Goal: Transaction & Acquisition: Purchase product/service

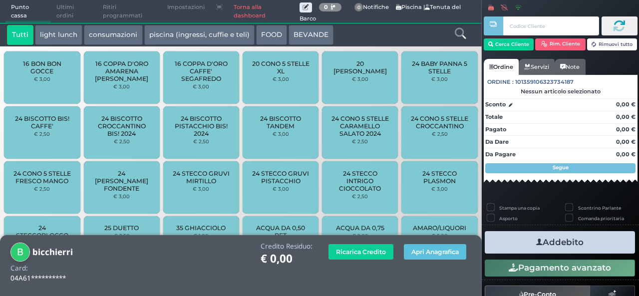
click at [457, 33] on icon at bounding box center [460, 33] width 11 height 11
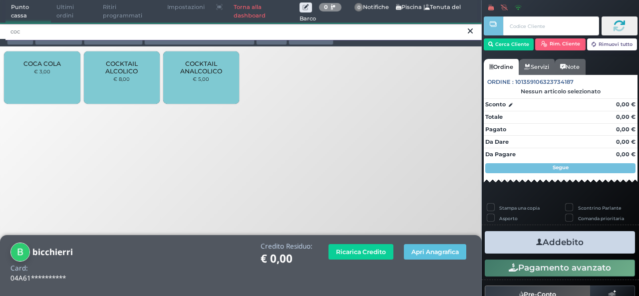
type input "coc"
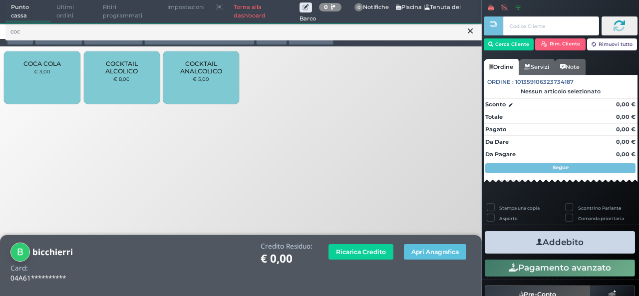
click at [56, 77] on div "COCA COLA € 3,00" at bounding box center [42, 77] width 76 height 52
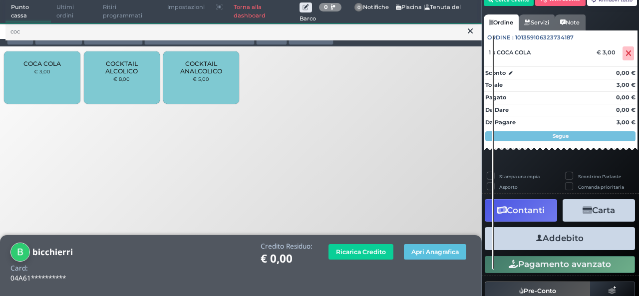
scroll to position [63, 0]
click at [566, 246] on button "Addebito" at bounding box center [559, 238] width 150 height 22
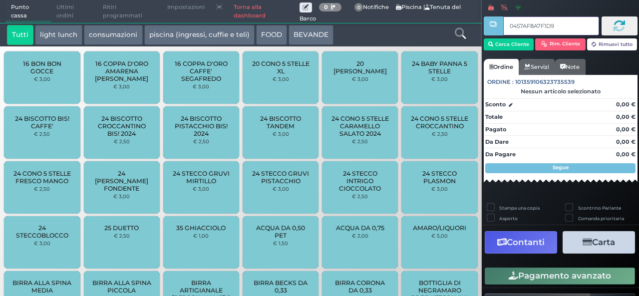
type input "0457AF8A7F1D90"
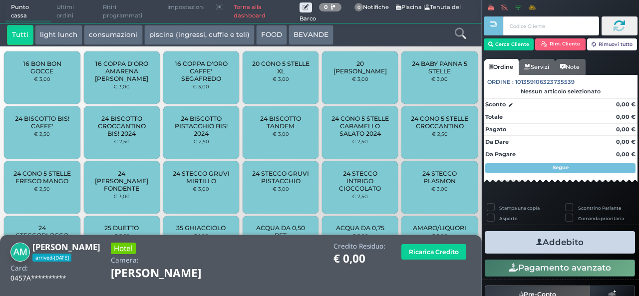
click at [460, 38] on icon at bounding box center [460, 33] width 11 height 11
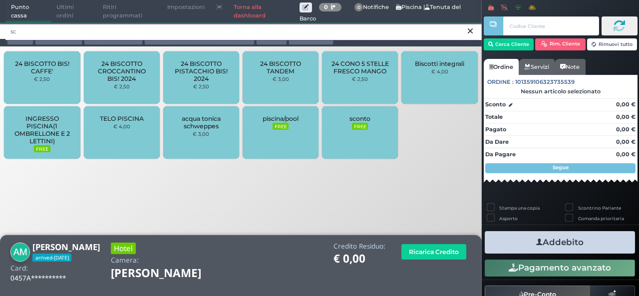
type input "sc"
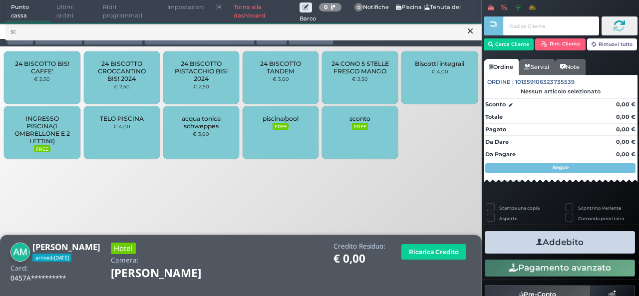
click at [220, 137] on div "acqua tonica schweppes € 3,00" at bounding box center [201, 132] width 76 height 52
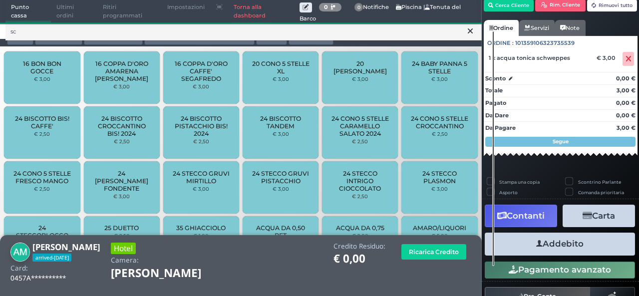
scroll to position [56, 0]
click at [576, 237] on button "Addebito" at bounding box center [559, 243] width 150 height 22
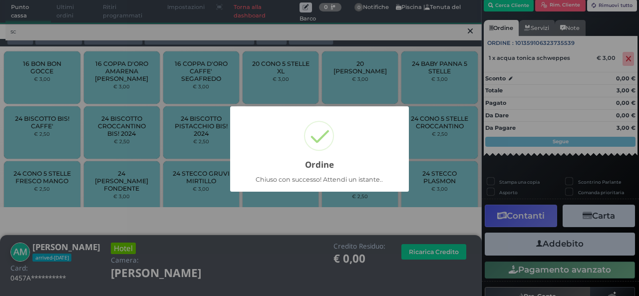
scroll to position [28, 0]
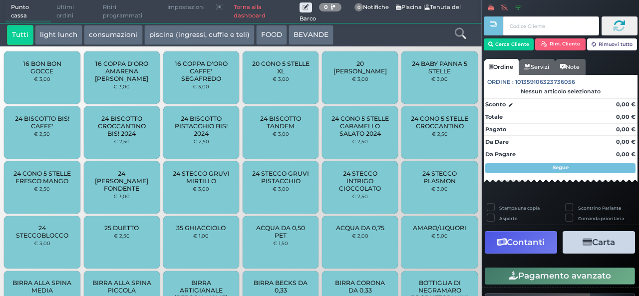
click at [460, 36] on icon at bounding box center [460, 33] width 11 height 11
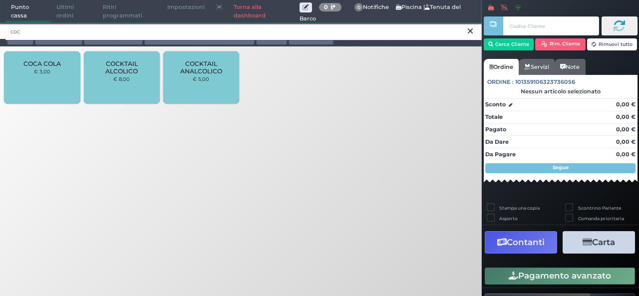
type input "coc"
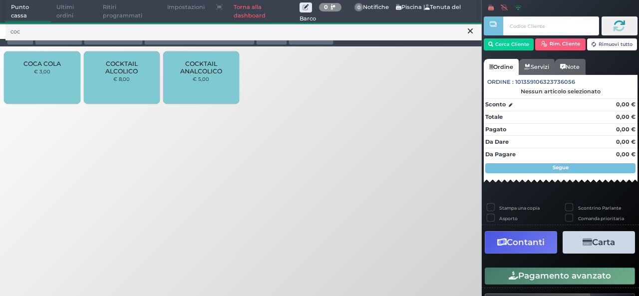
click at [467, 34] on icon at bounding box center [469, 31] width 5 height 10
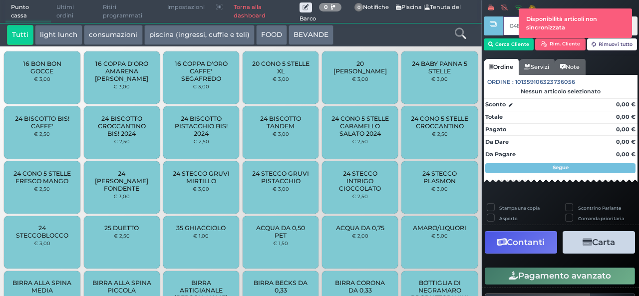
type input "048FDF0A3A1695"
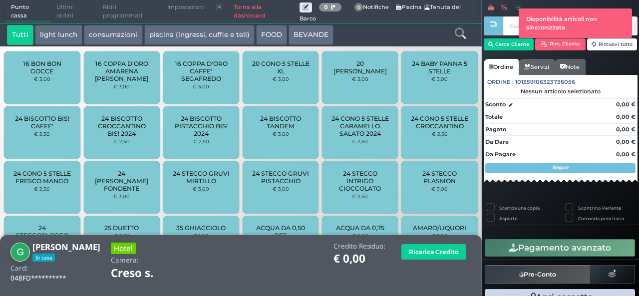
click at [463, 36] on icon at bounding box center [460, 33] width 11 height 11
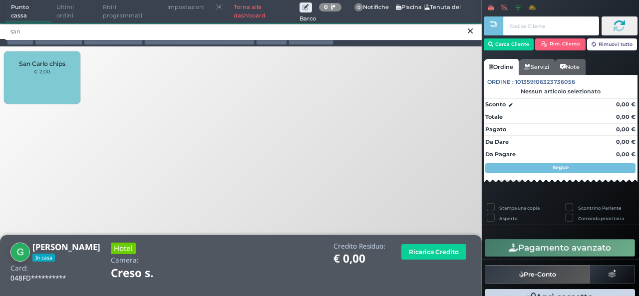
type input "san"
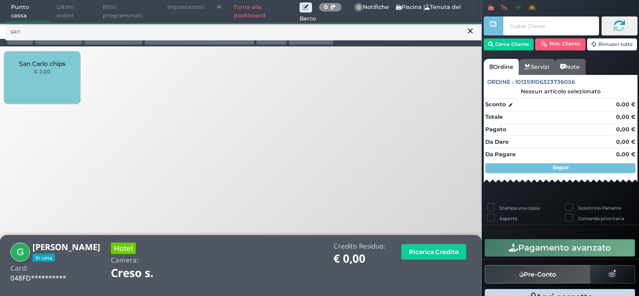
click at [56, 70] on div "San Carlo chips € 2,00" at bounding box center [42, 77] width 76 height 52
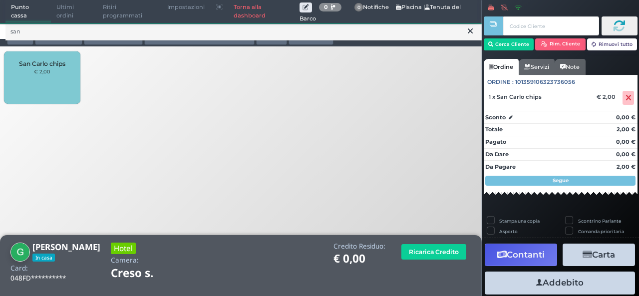
click at [470, 30] on icon at bounding box center [469, 31] width 5 height 10
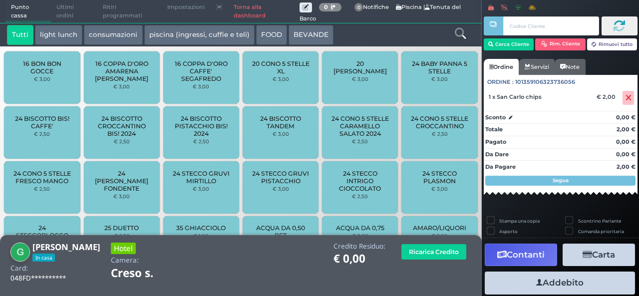
click at [463, 37] on icon at bounding box center [460, 33] width 11 height 11
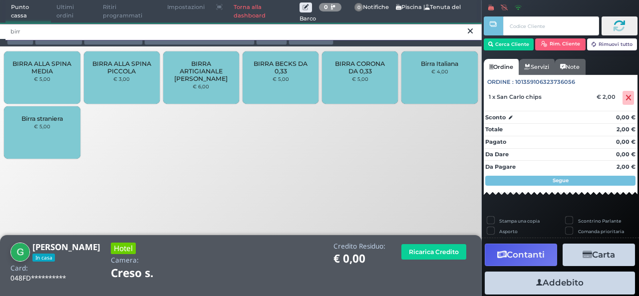
type input "birr"
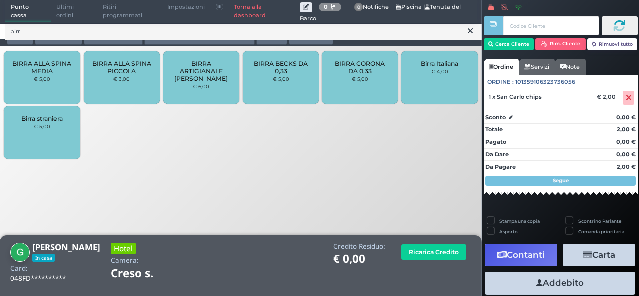
click at [124, 84] on div "BIRRA ALLA SPINA PICCOLA € 3,00" at bounding box center [122, 77] width 76 height 52
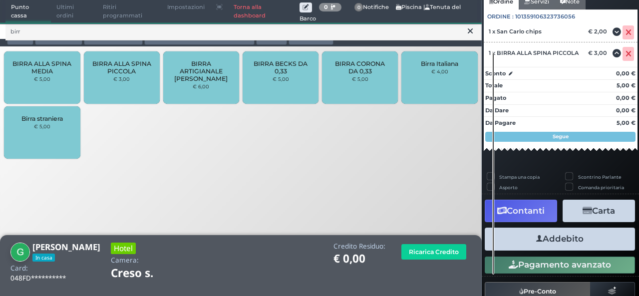
scroll to position [100, 0]
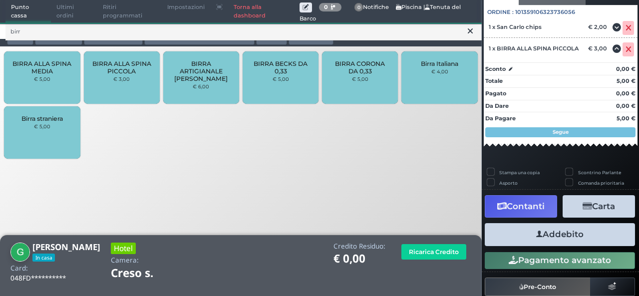
click at [523, 234] on button "Addebito" at bounding box center [559, 234] width 150 height 22
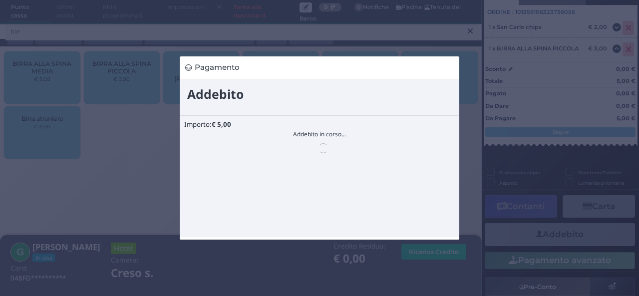
scroll to position [0, 0]
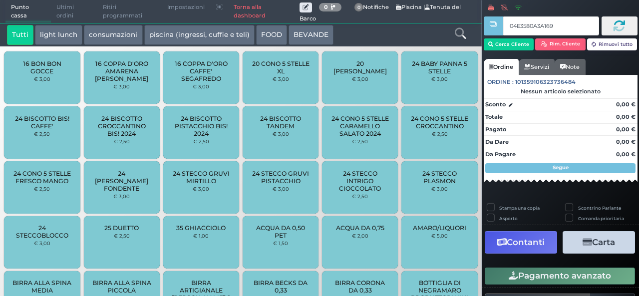
type input "04E3580A3A1691"
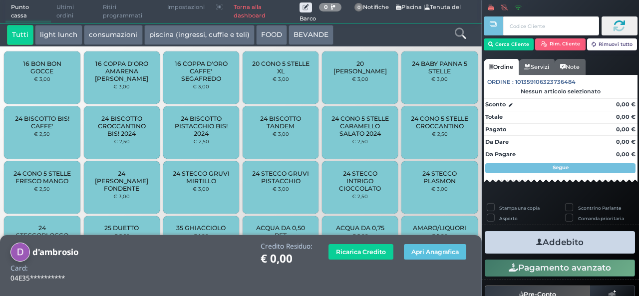
click at [453, 32] on div at bounding box center [460, 35] width 40 height 20
click at [461, 39] on link at bounding box center [460, 32] width 11 height 14
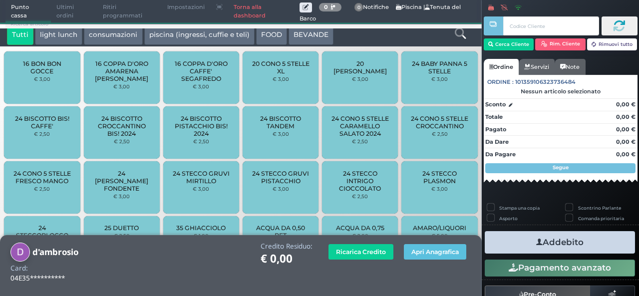
click at [461, 39] on link at bounding box center [460, 32] width 11 height 14
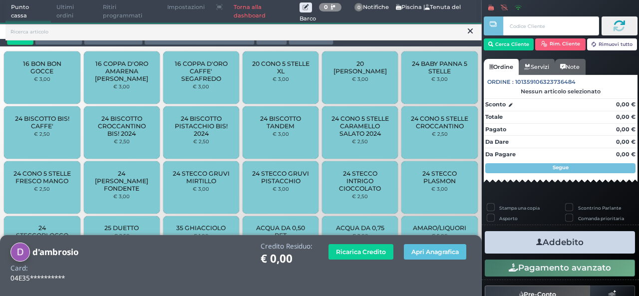
click at [461, 39] on div "Tutti light lunch consumazioni piscina (ingressi, cuffie e teli) FOOD BEVANDE T…" at bounding box center [240, 34] width 481 height 23
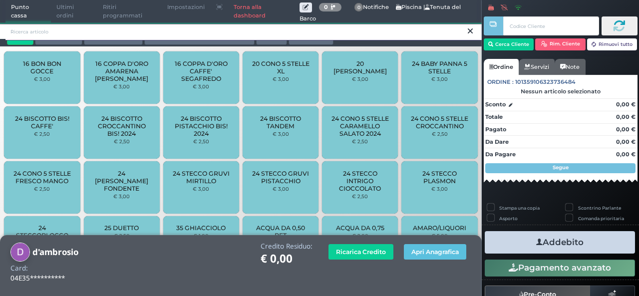
click at [179, 32] on input "search" at bounding box center [243, 31] width 476 height 17
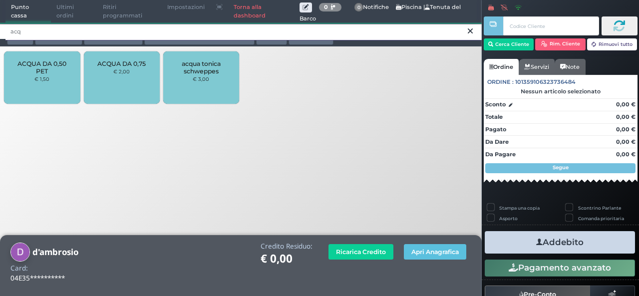
type input "acq"
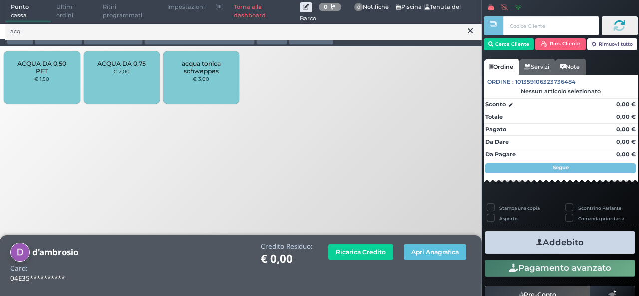
click at [38, 72] on span "ACQUA DA 0,50 PET" at bounding box center [41, 67] width 59 height 15
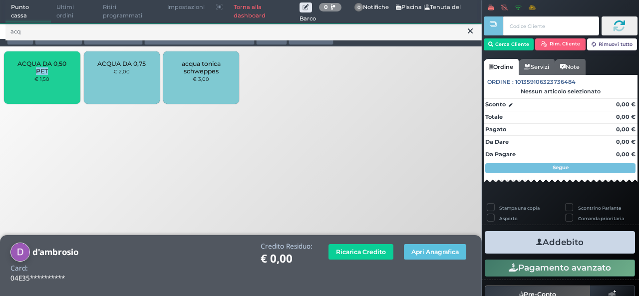
click at [38, 72] on span "ACQUA DA 0,50 PET" at bounding box center [41, 67] width 59 height 15
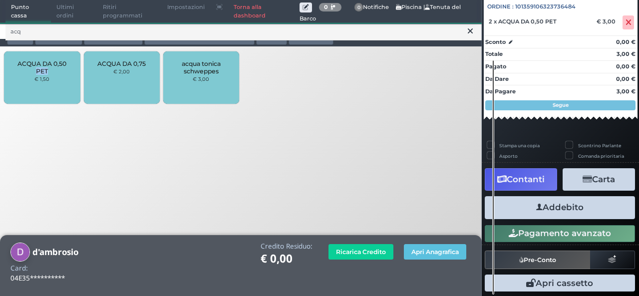
scroll to position [108, 0]
click at [544, 214] on button "Addebito" at bounding box center [559, 207] width 150 height 22
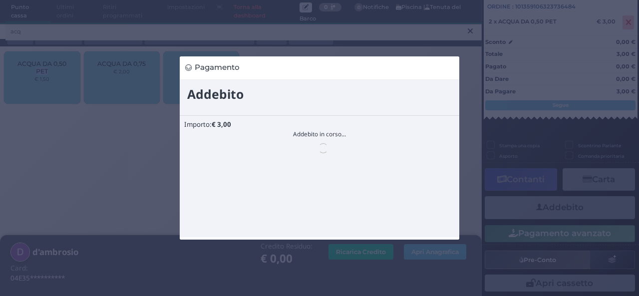
scroll to position [0, 0]
